Goal: Task Accomplishment & Management: Use online tool/utility

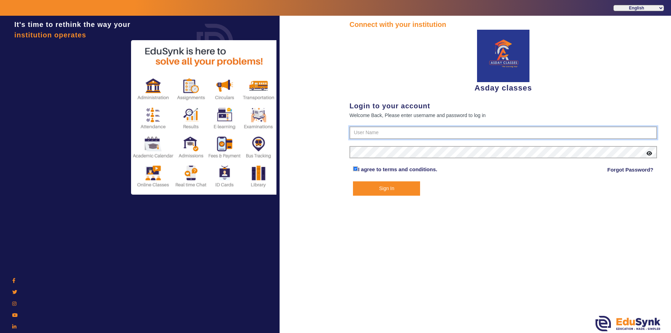
type input "7775077131"
click at [382, 187] on button "Sign In" at bounding box center [386, 189] width 67 height 14
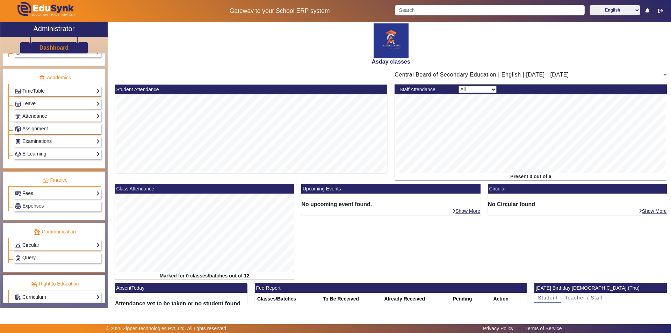
scroll to position [272, 0]
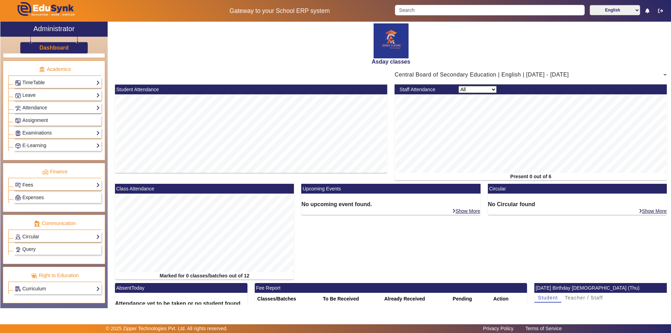
click at [62, 186] on link "Fees" at bounding box center [57, 185] width 85 height 8
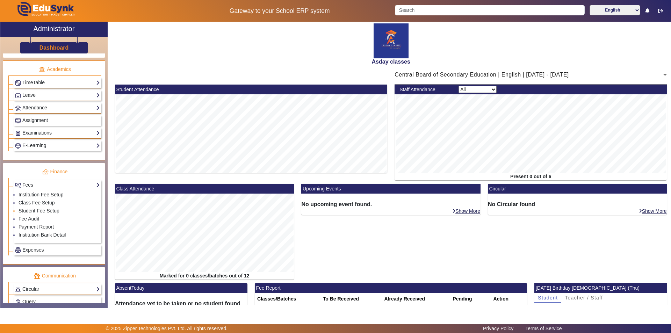
click at [42, 210] on link "Student Fee Setup" at bounding box center [39, 211] width 41 height 6
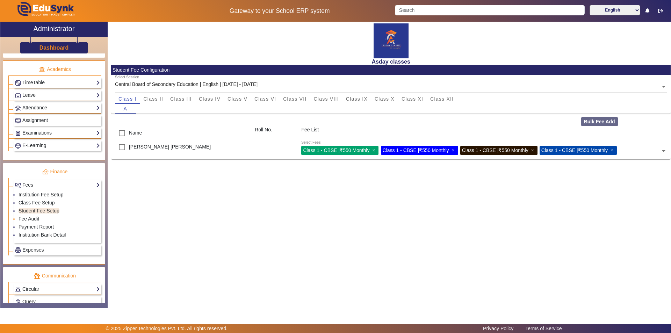
click at [29, 220] on link "Fee Audit" at bounding box center [29, 219] width 21 height 6
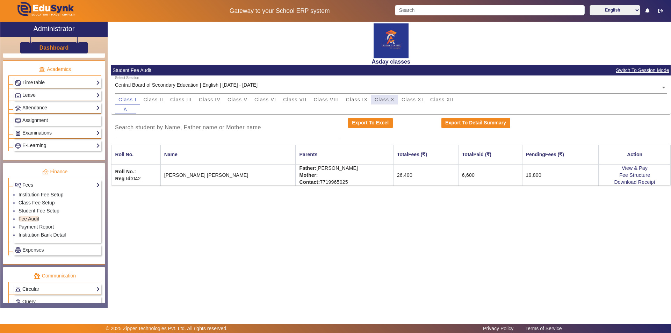
click at [384, 99] on span "Class X" at bounding box center [385, 99] width 20 height 5
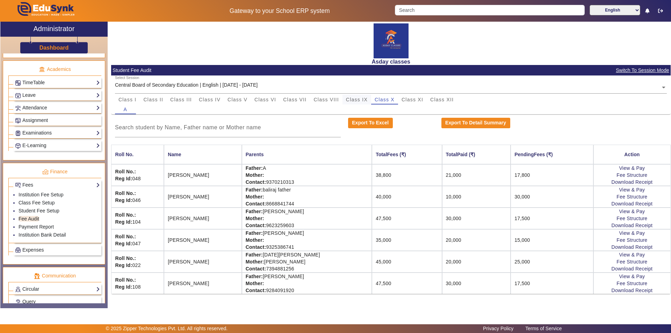
click at [362, 102] on span "Class IX" at bounding box center [357, 99] width 22 height 5
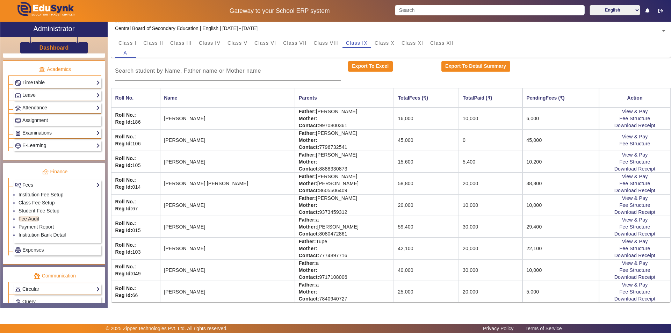
scroll to position [58, 0]
click at [323, 43] on span "Class VIII" at bounding box center [326, 42] width 25 height 5
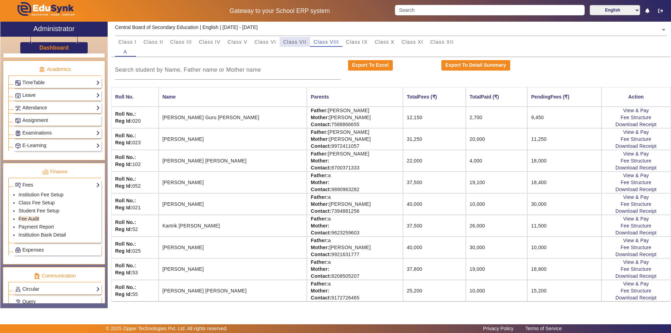
click at [303, 41] on span "Class VII" at bounding box center [294, 42] width 23 height 5
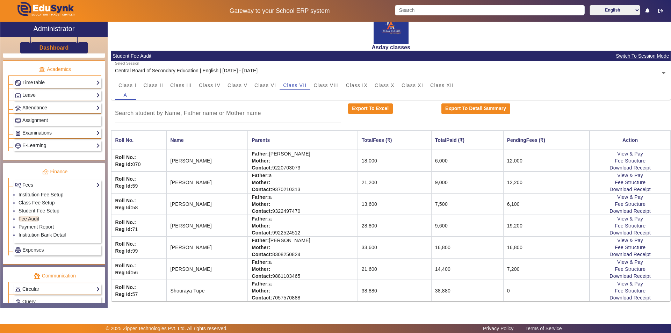
scroll to position [14, 0]
click at [214, 87] on span "Class IV" at bounding box center [210, 85] width 22 height 5
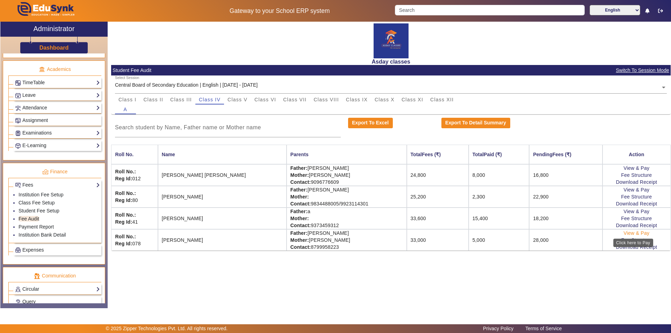
click at [633, 233] on link "View & Pay" at bounding box center [637, 233] width 26 height 6
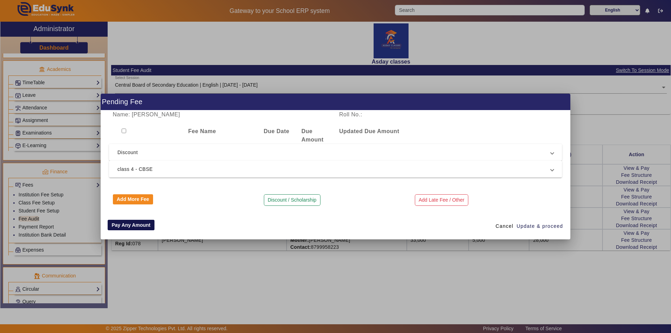
click at [125, 227] on button "Pay Any Amount" at bounding box center [131, 225] width 47 height 10
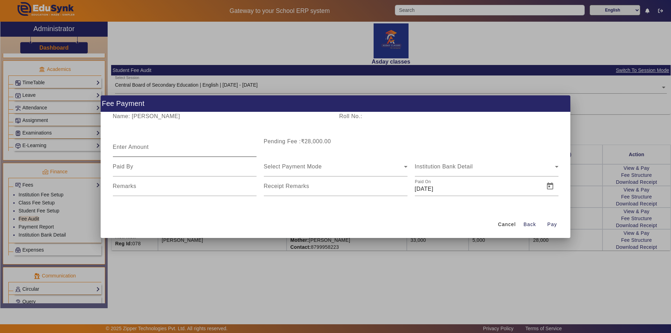
click at [125, 145] on mat-label "Enter Amount" at bounding box center [131, 147] width 36 height 6
click at [125, 146] on input "Enter Amount" at bounding box center [185, 150] width 144 height 8
type input "2500"
click at [279, 170] on div "Select Payment Mode" at bounding box center [334, 167] width 140 height 8
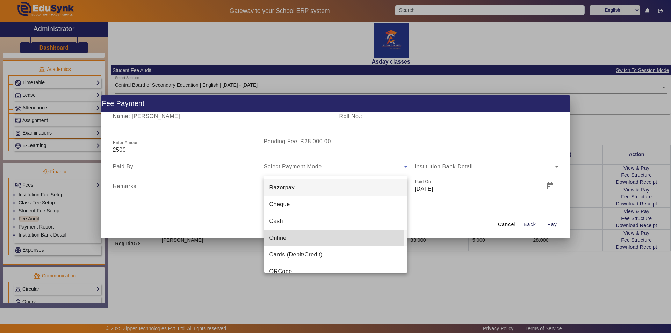
click at [275, 238] on span "Online" at bounding box center [278, 238] width 17 height 8
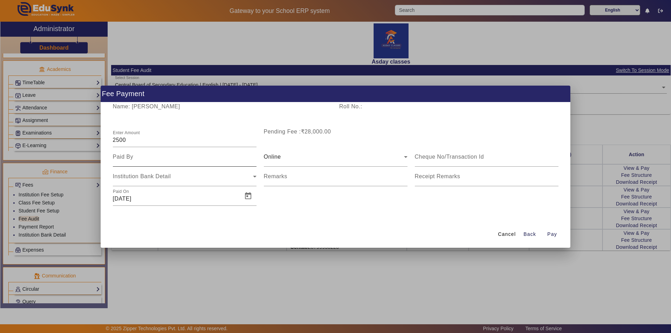
click at [141, 163] on div at bounding box center [185, 157] width 144 height 20
click at [128, 158] on input at bounding box center [185, 157] width 144 height 8
type input "Father"
click at [554, 235] on span "Pay" at bounding box center [553, 234] width 10 height 7
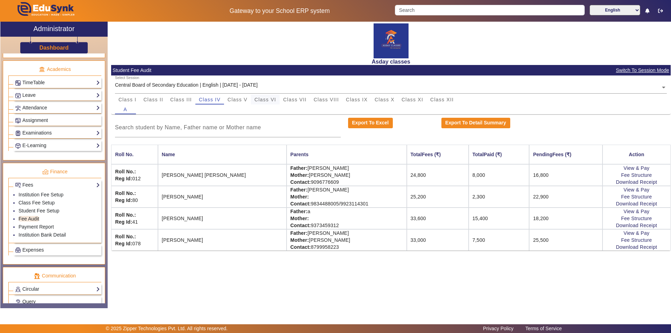
click at [270, 100] on span "Class VI" at bounding box center [266, 99] width 22 height 5
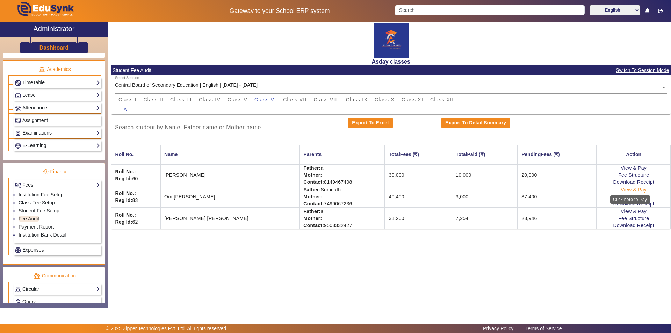
click at [624, 191] on link "View & Pay" at bounding box center [634, 190] width 26 height 6
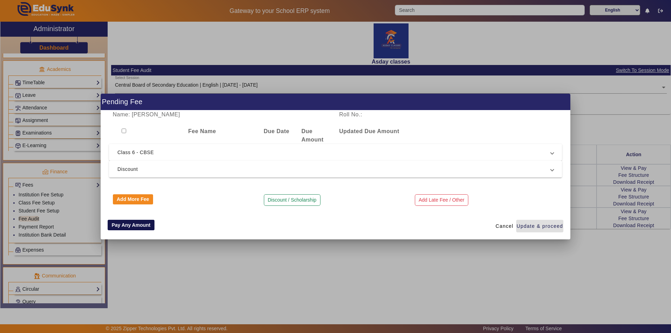
click at [129, 225] on button "Pay Any Amount" at bounding box center [131, 225] width 47 height 10
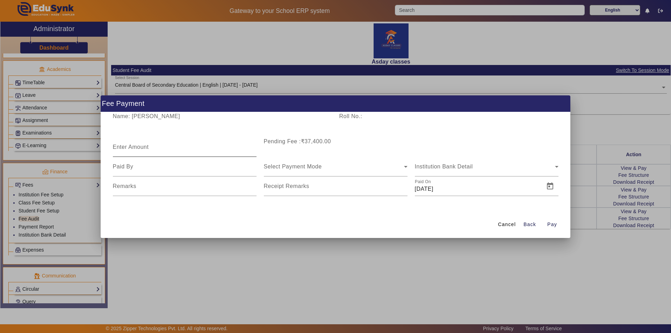
click at [130, 147] on mat-label "Enter Amount" at bounding box center [131, 147] width 36 height 6
click at [130, 147] on input "Enter Amount" at bounding box center [185, 150] width 144 height 8
type input "3000"
click at [127, 170] on input at bounding box center [185, 167] width 144 height 8
type input "Mother"
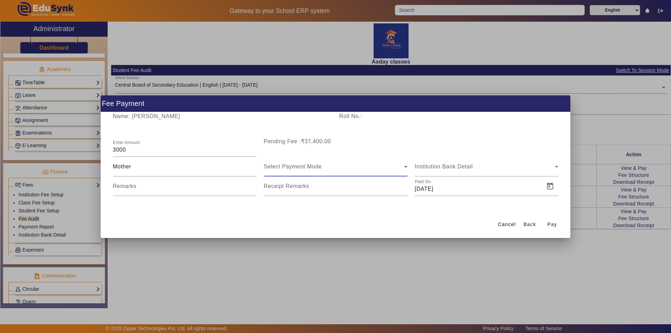
click at [277, 170] on div "Select Payment Mode" at bounding box center [334, 167] width 140 height 8
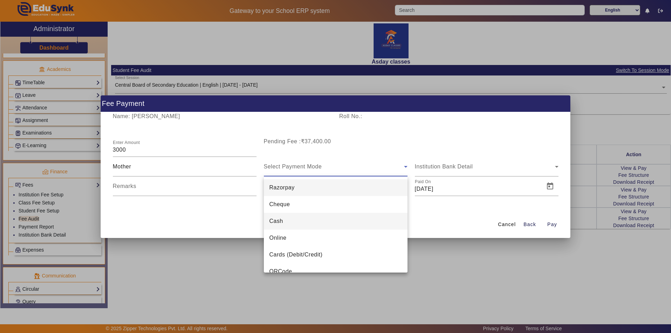
click at [274, 220] on span "Cash" at bounding box center [277, 221] width 14 height 8
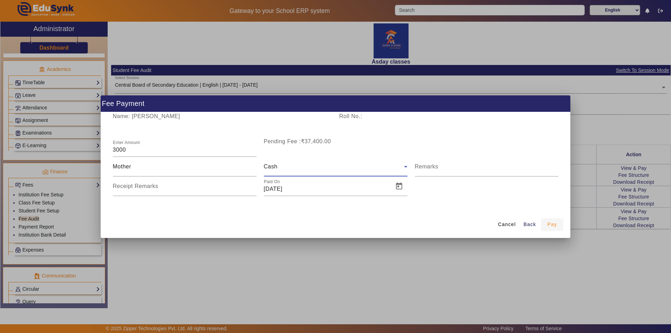
click at [552, 225] on span "Pay" at bounding box center [553, 224] width 10 height 7
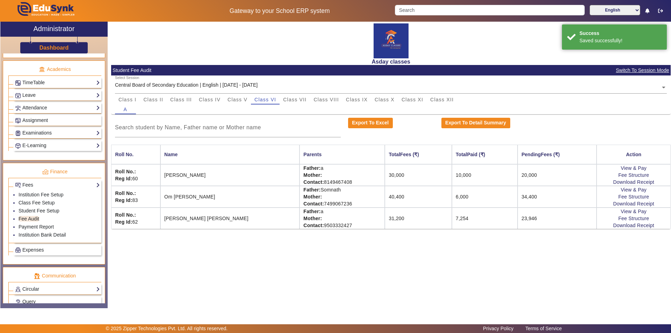
click at [421, 272] on div "Asday classes Student Fee Audit Switch To Session Mode Select Session Central B…" at bounding box center [389, 161] width 563 height 279
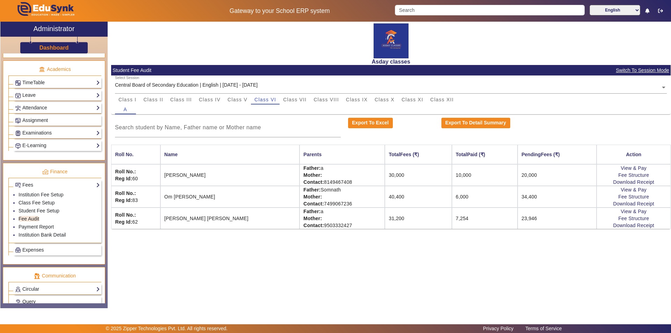
click at [470, 257] on div "Asday classes Student Fee Audit Switch To Session Mode Select Session Central B…" at bounding box center [389, 161] width 563 height 279
click at [375, 295] on div "Asday classes Student Fee Audit Switch To Session Mode Select Session Central B…" at bounding box center [389, 161] width 563 height 279
click at [122, 98] on span "Class I" at bounding box center [128, 99] width 18 height 5
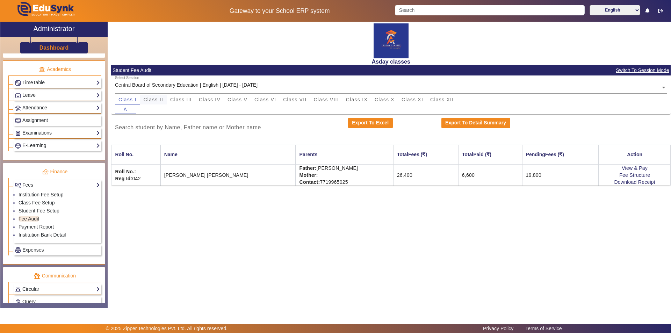
click at [157, 101] on span "Class II" at bounding box center [153, 99] width 20 height 5
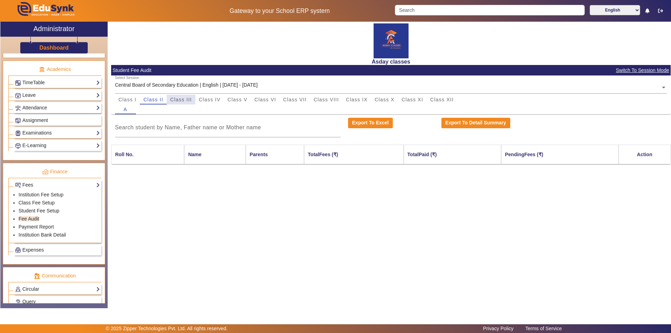
click at [176, 100] on span "Class III" at bounding box center [181, 99] width 22 height 5
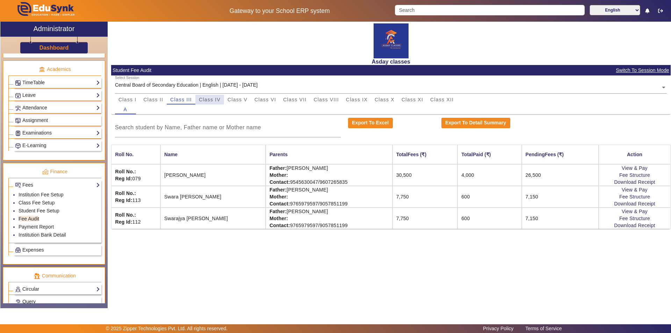
click at [213, 98] on span "Class IV" at bounding box center [210, 99] width 22 height 5
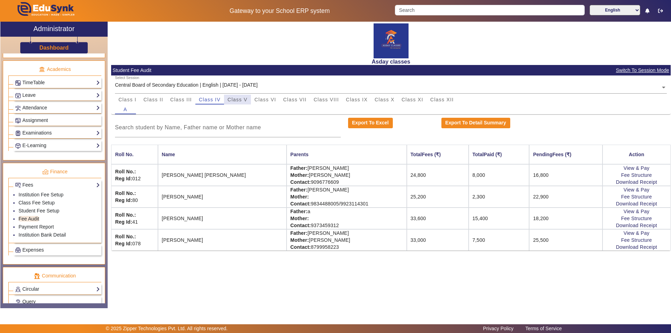
click at [236, 100] on span "Class V" at bounding box center [238, 99] width 20 height 5
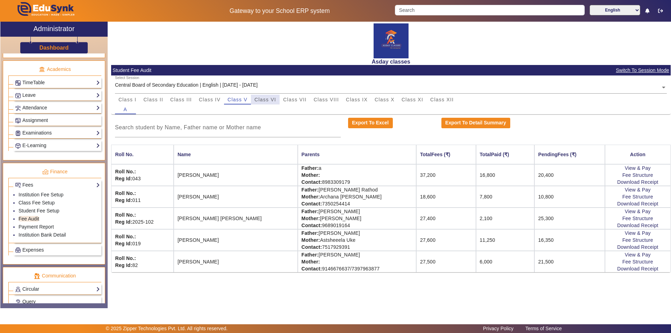
click at [260, 100] on span "Class VI" at bounding box center [266, 99] width 22 height 5
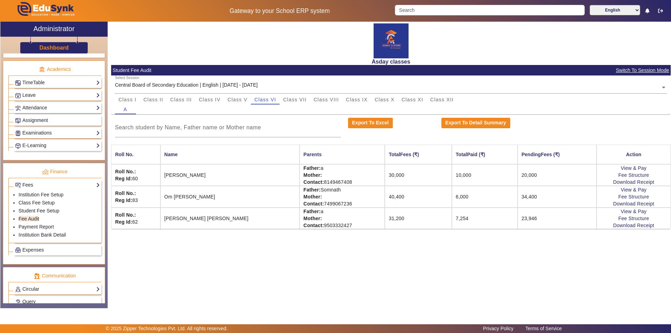
drag, startPoint x: 300, startPoint y: 264, endPoint x: 304, endPoint y: 250, distance: 14.1
click at [301, 264] on div "Asday classes Student Fee Audit Switch To Session Mode Select Session Central B…" at bounding box center [389, 161] width 563 height 279
click at [293, 99] on span "Class VII" at bounding box center [294, 99] width 23 height 5
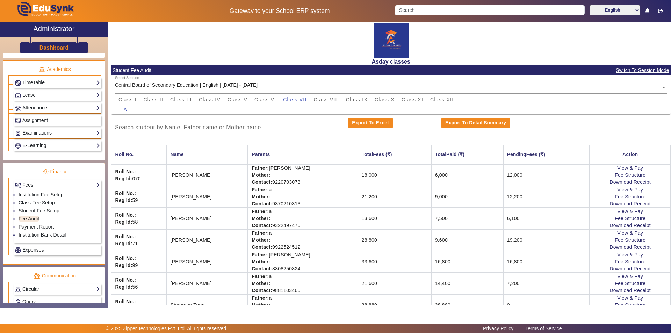
scroll to position [14, 0]
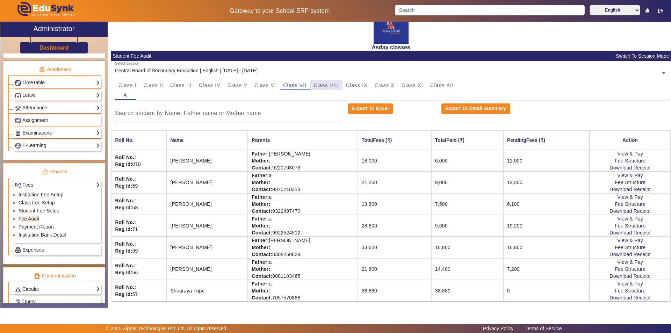
click at [327, 85] on span "Class VIII" at bounding box center [326, 85] width 25 height 5
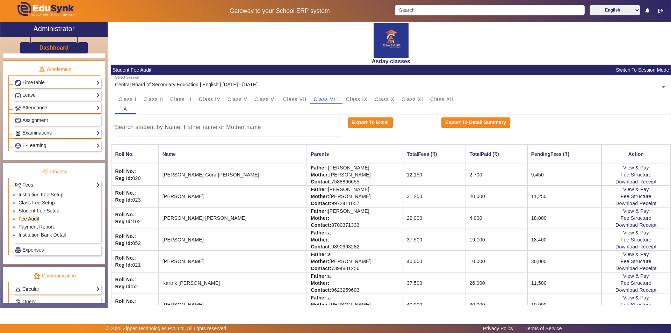
scroll to position [0, 0]
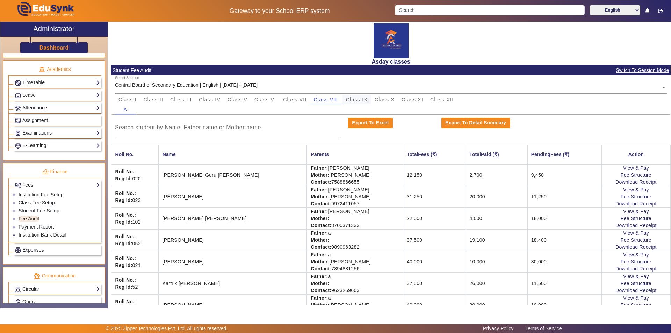
click at [359, 99] on span "Class IX" at bounding box center [357, 99] width 22 height 5
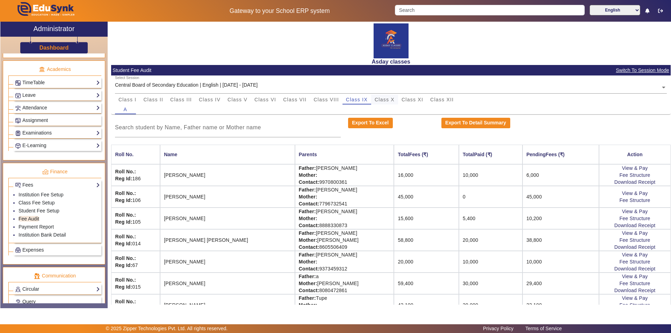
click at [389, 100] on span "Class X" at bounding box center [385, 99] width 20 height 5
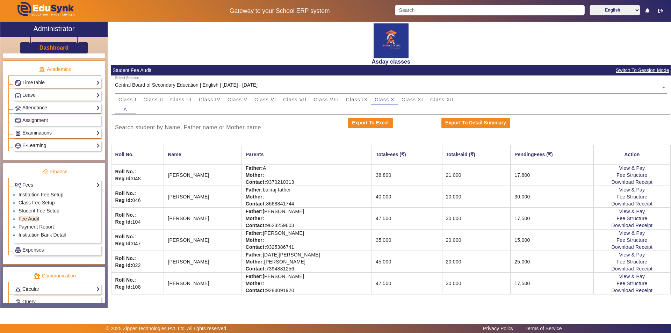
click at [402, 131] on div "Export To Excel" at bounding box center [390, 128] width 93 height 20
